Goal: Task Accomplishment & Management: Use online tool/utility

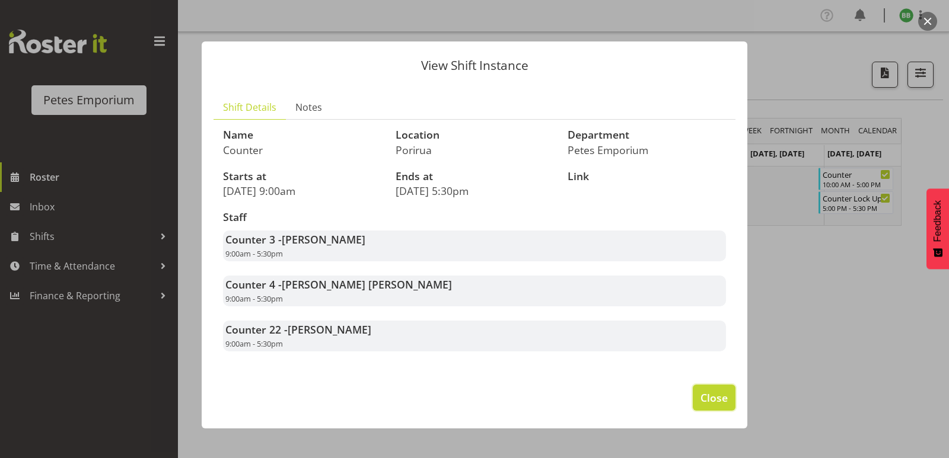
click at [715, 396] on span "Close" at bounding box center [713, 397] width 27 height 15
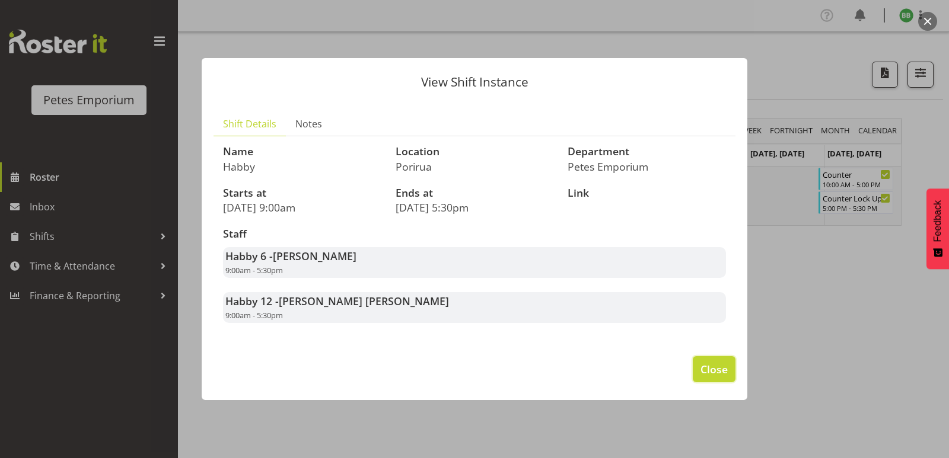
click at [713, 365] on span "Close" at bounding box center [713, 369] width 27 height 15
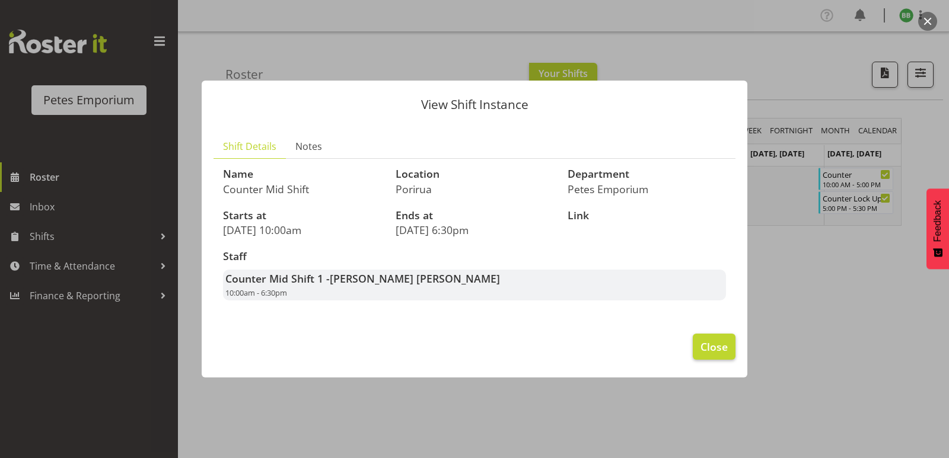
click at [707, 348] on span "Close" at bounding box center [713, 346] width 27 height 15
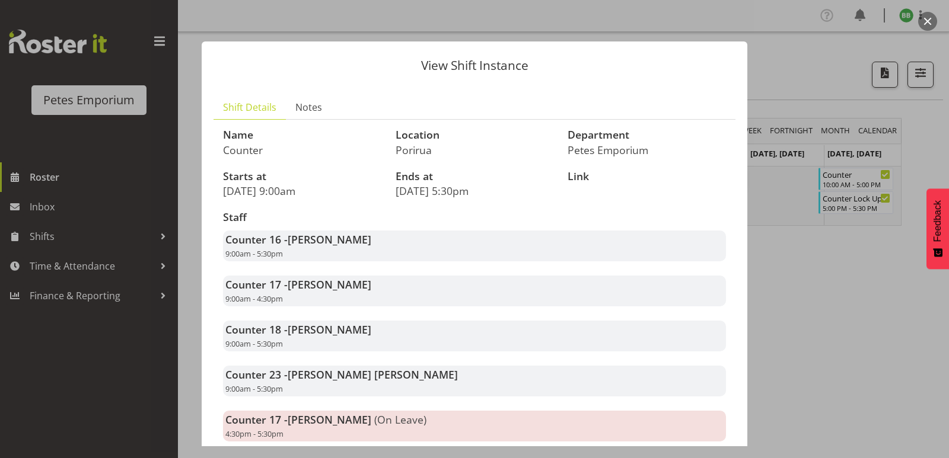
click at [843, 322] on div at bounding box center [474, 229] width 949 height 458
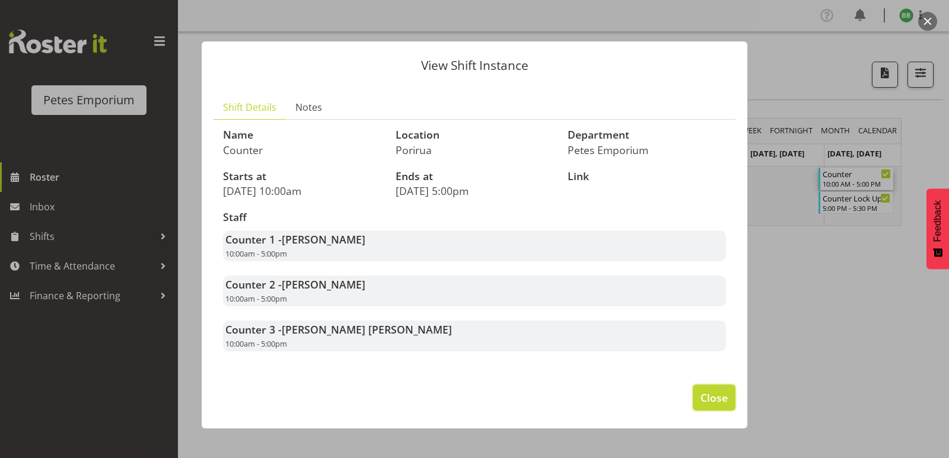
click at [708, 405] on span "Close" at bounding box center [713, 397] width 27 height 15
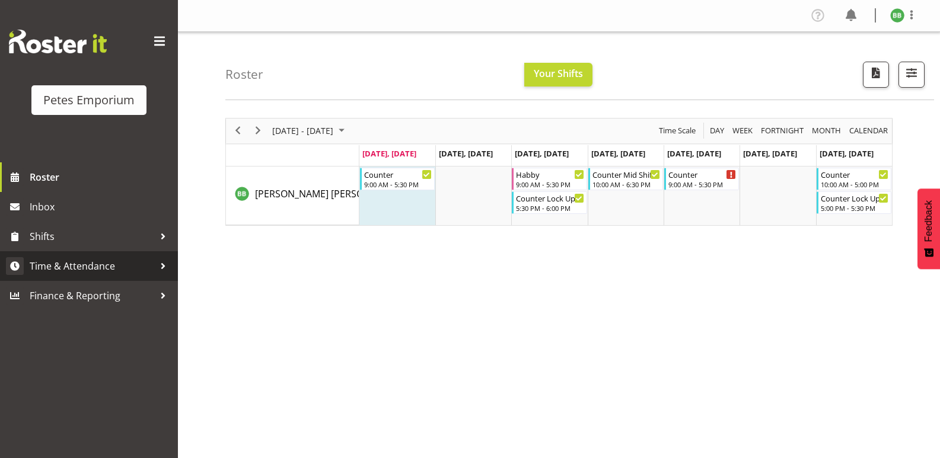
click at [98, 262] on span "Time & Attendance" at bounding box center [92, 266] width 125 height 18
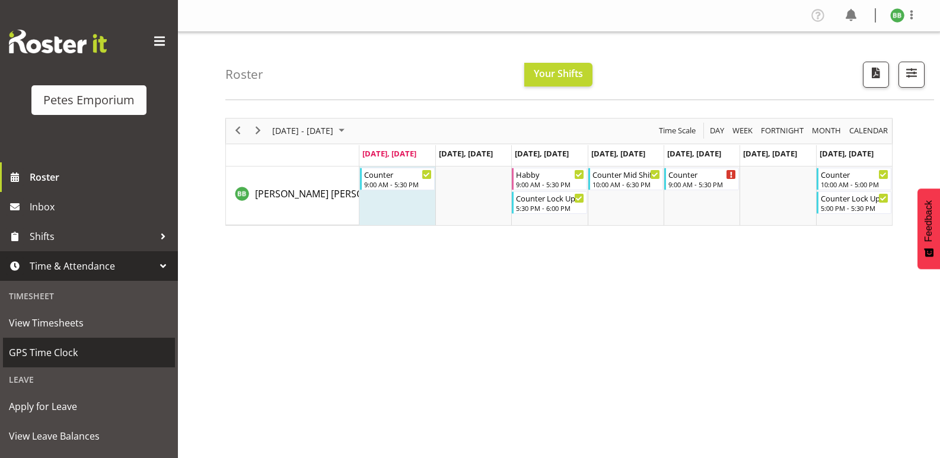
click at [75, 359] on span "GPS Time Clock" at bounding box center [89, 353] width 160 height 18
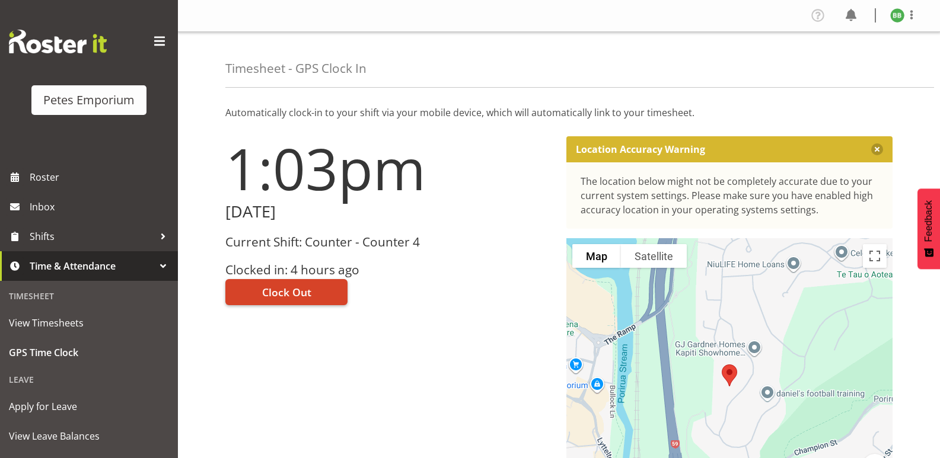
click at [299, 285] on span "Clock Out" at bounding box center [286, 292] width 49 height 15
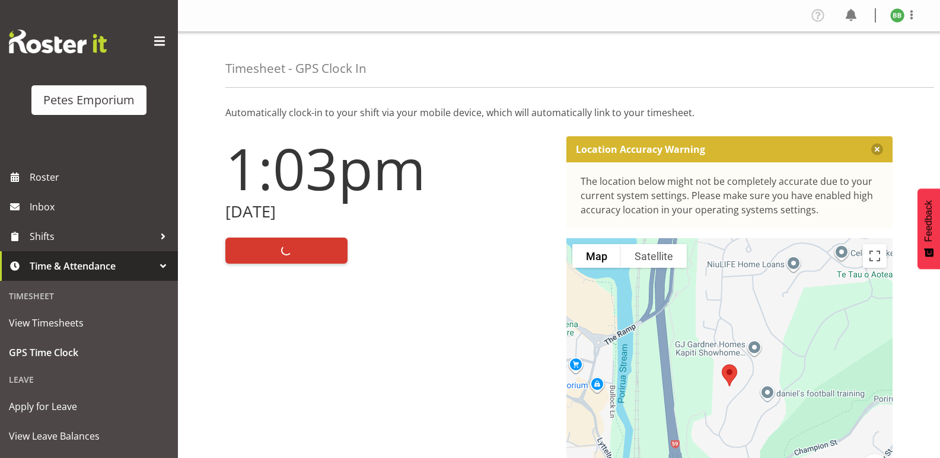
click at [899, 18] on img at bounding box center [897, 15] width 14 height 14
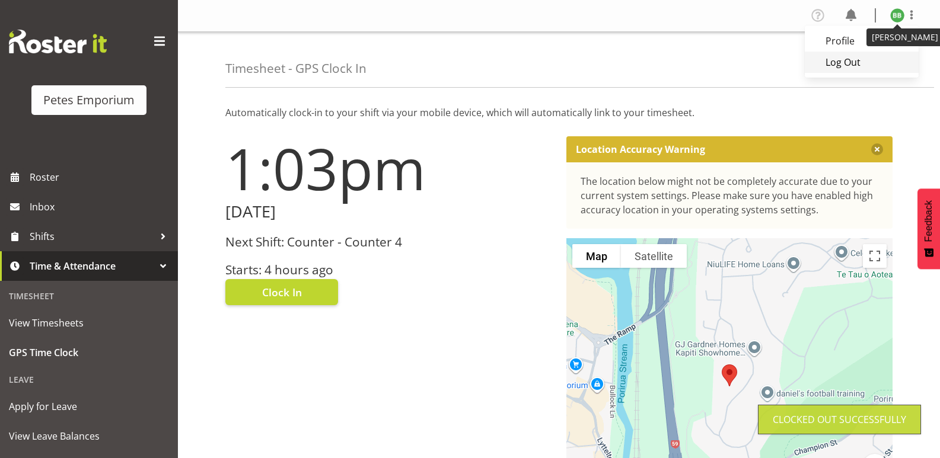
click at [856, 63] on link "Log Out" at bounding box center [862, 62] width 114 height 21
